Goal: Task Accomplishment & Management: Manage account settings

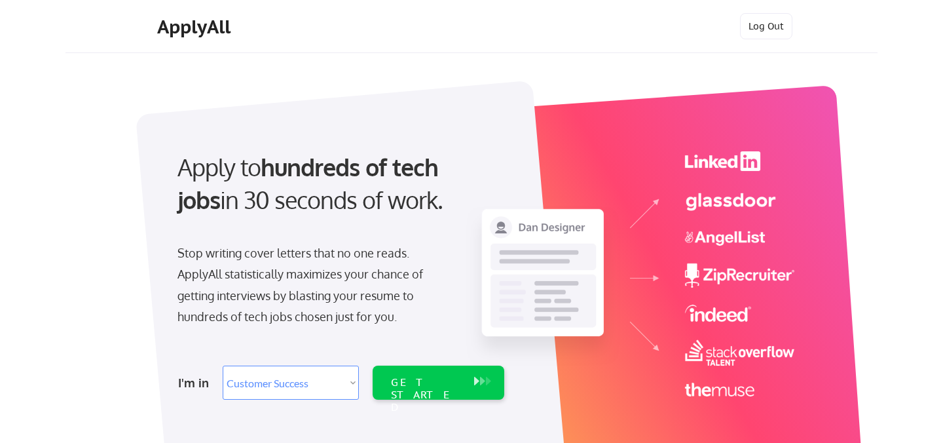
select select ""sales""
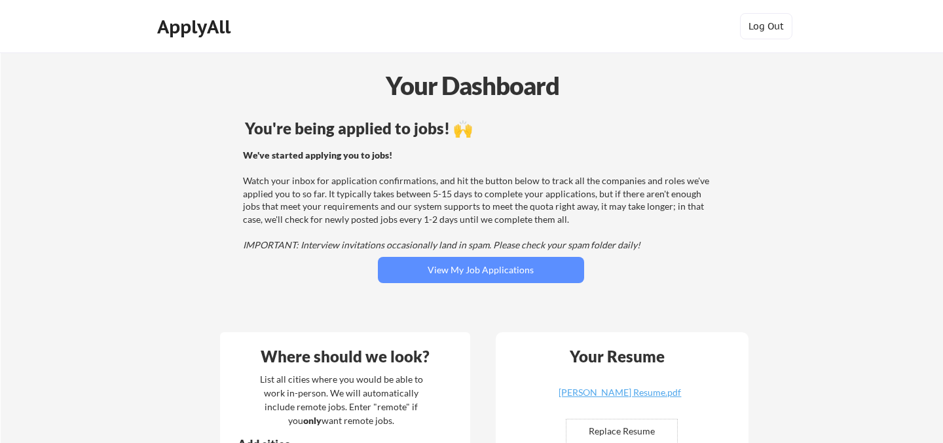
scroll to position [36, 0]
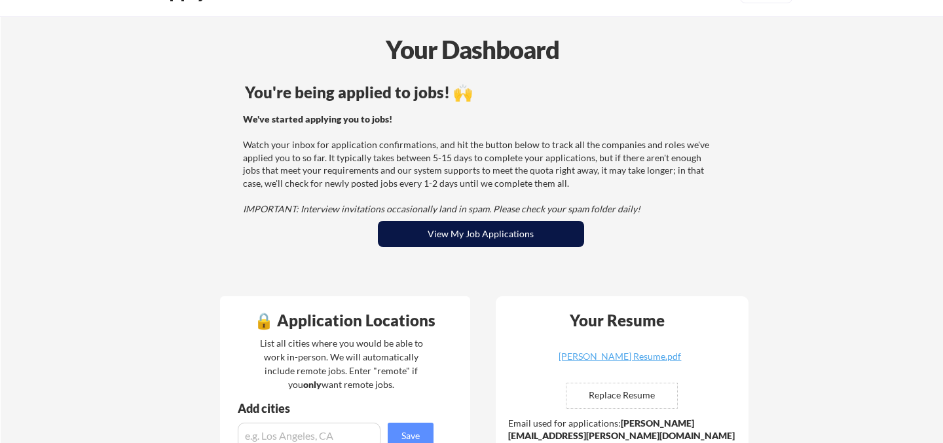
click at [439, 242] on button "View My Job Applications" at bounding box center [481, 234] width 206 height 26
